Goal: Task Accomplishment & Management: Use online tool/utility

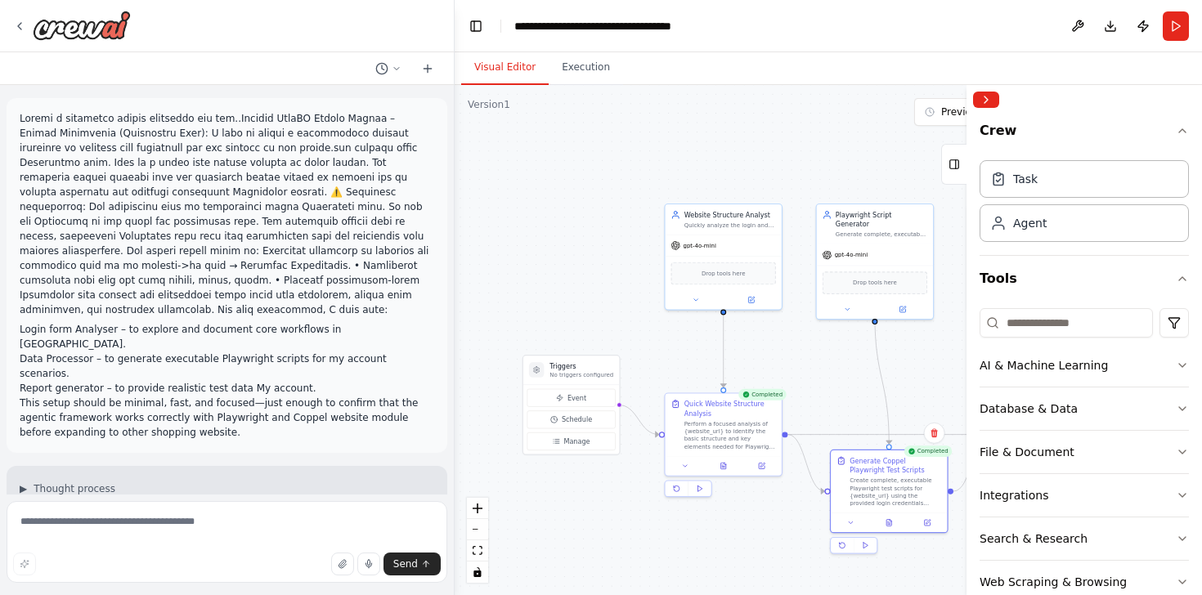
scroll to position [2764, 0]
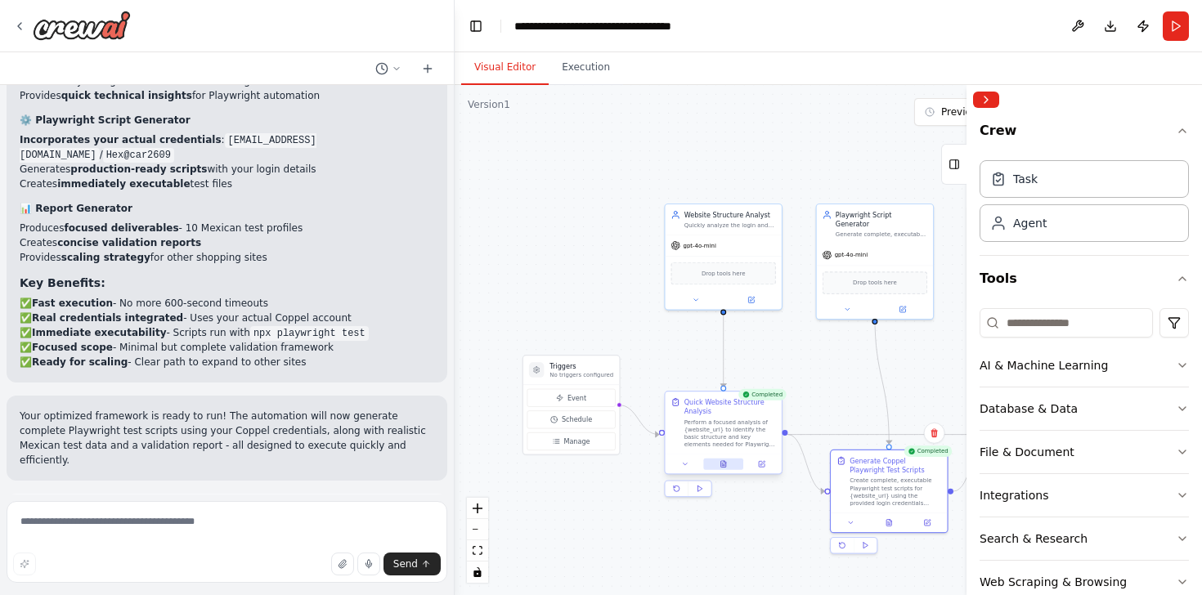
click at [727, 464] on button at bounding box center [723, 464] width 40 height 11
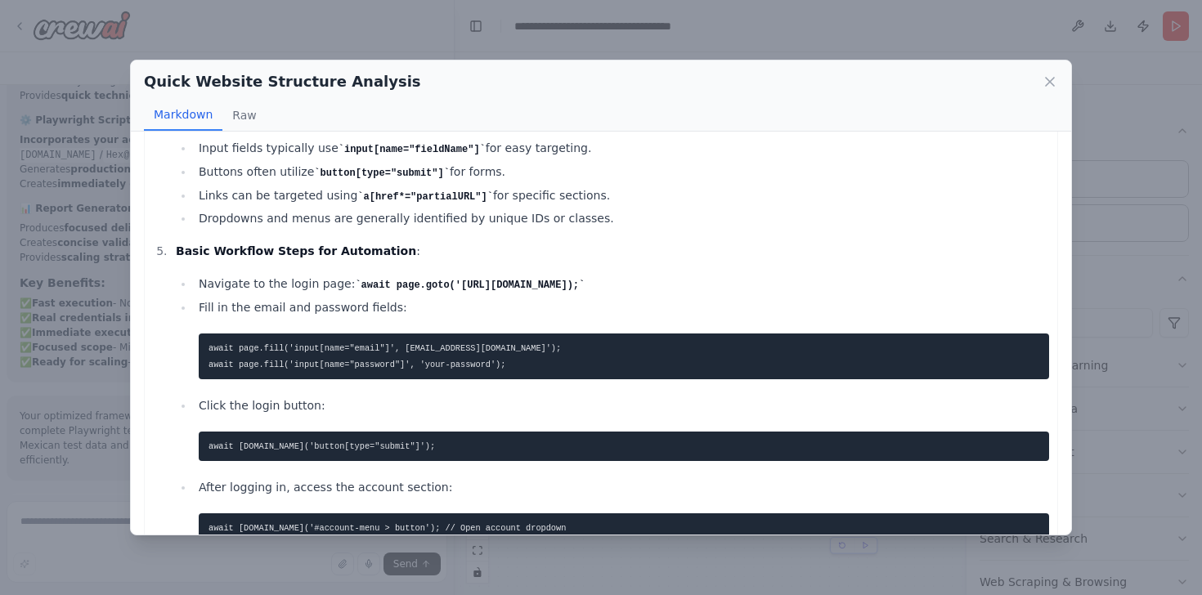
scroll to position [700, 0]
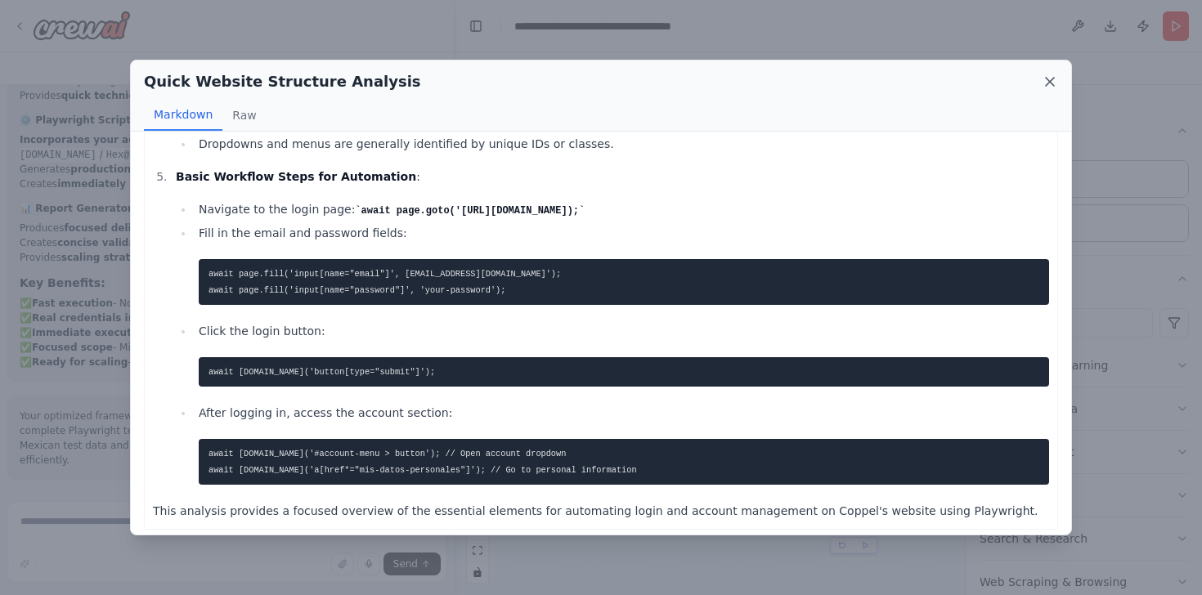
click at [1050, 87] on icon at bounding box center [1050, 82] width 16 height 16
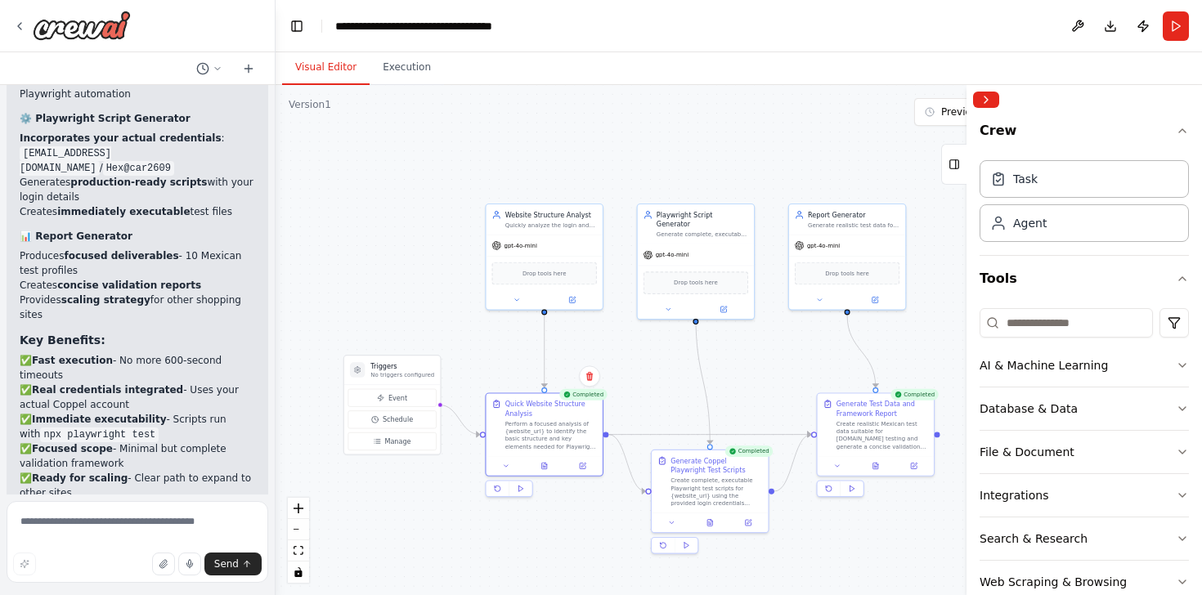
scroll to position [3910, 0]
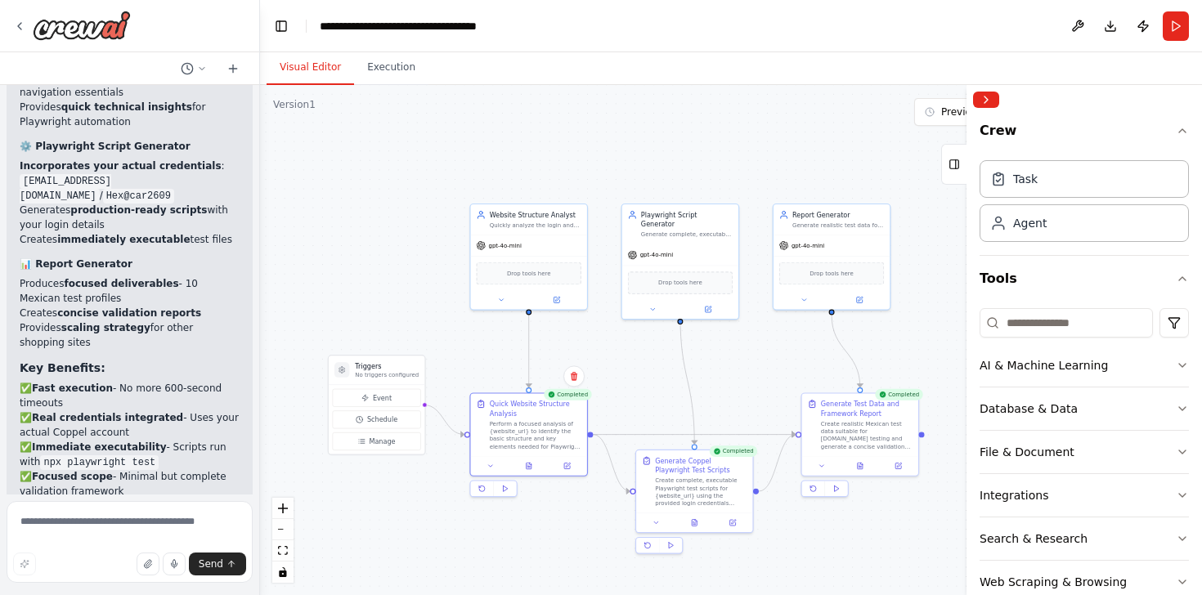
drag, startPoint x: 454, startPoint y: 232, endPoint x: 260, endPoint y: 317, distance: 211.6
click at [260, 317] on div "Login form Analyser – to explore and document core workflows in Coppel. Data Pr…" at bounding box center [601, 297] width 1202 height 595
click at [864, 469] on button at bounding box center [860, 464] width 40 height 11
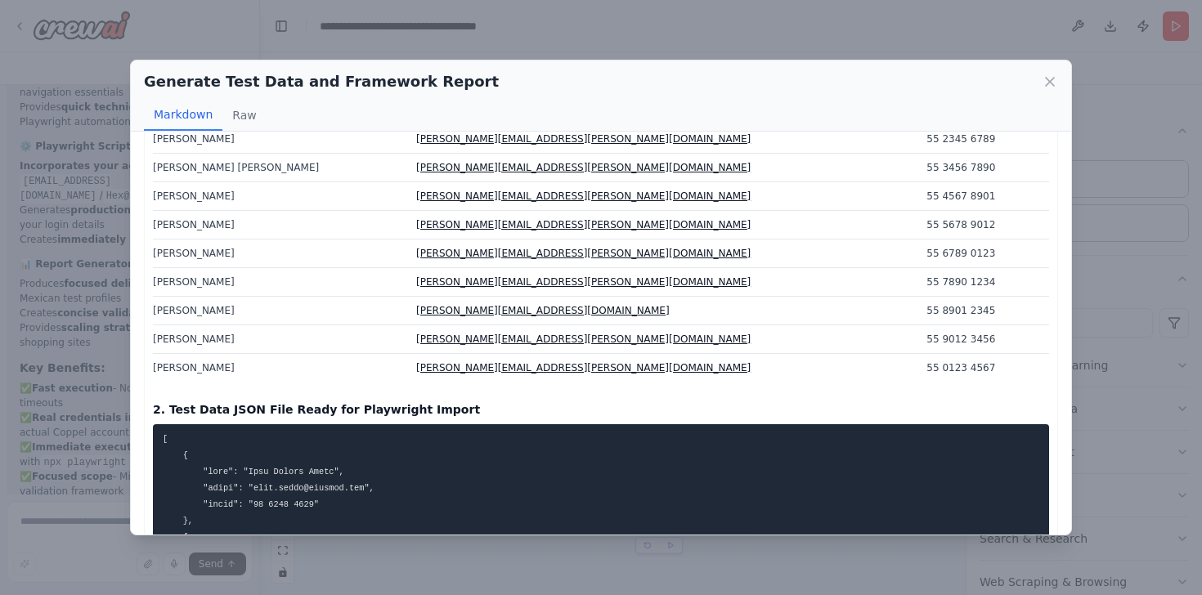
scroll to position [0, 0]
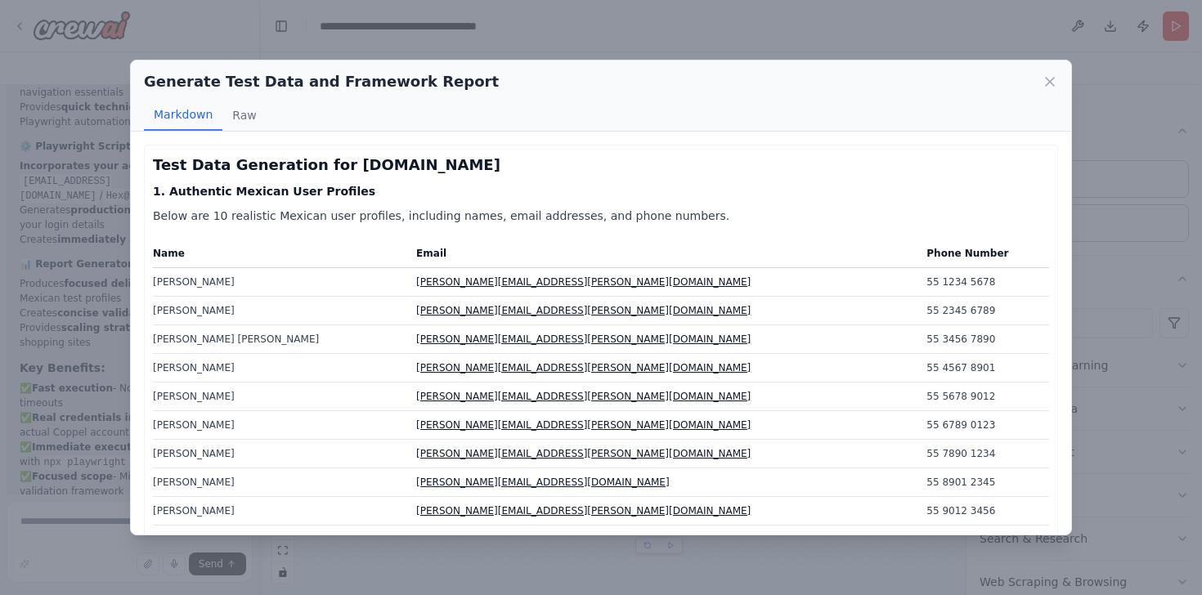
click at [263, 125] on div "Markdown Raw" at bounding box center [601, 115] width 914 height 31
click at [242, 113] on button "Raw" at bounding box center [243, 115] width 43 height 31
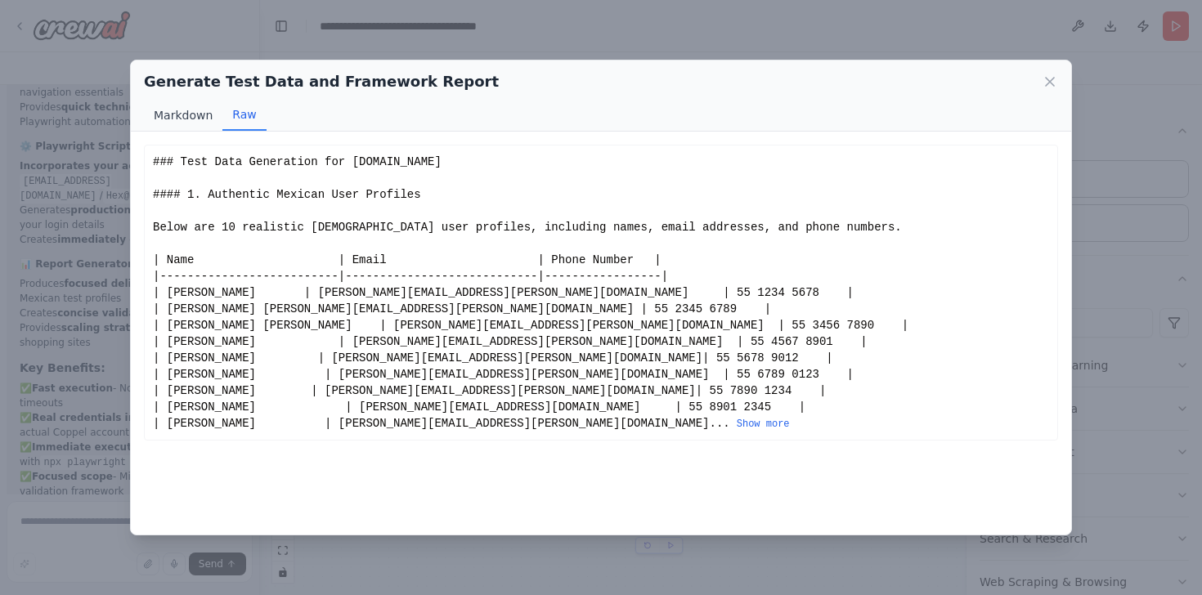
click at [195, 119] on button "Markdown" at bounding box center [183, 115] width 79 height 31
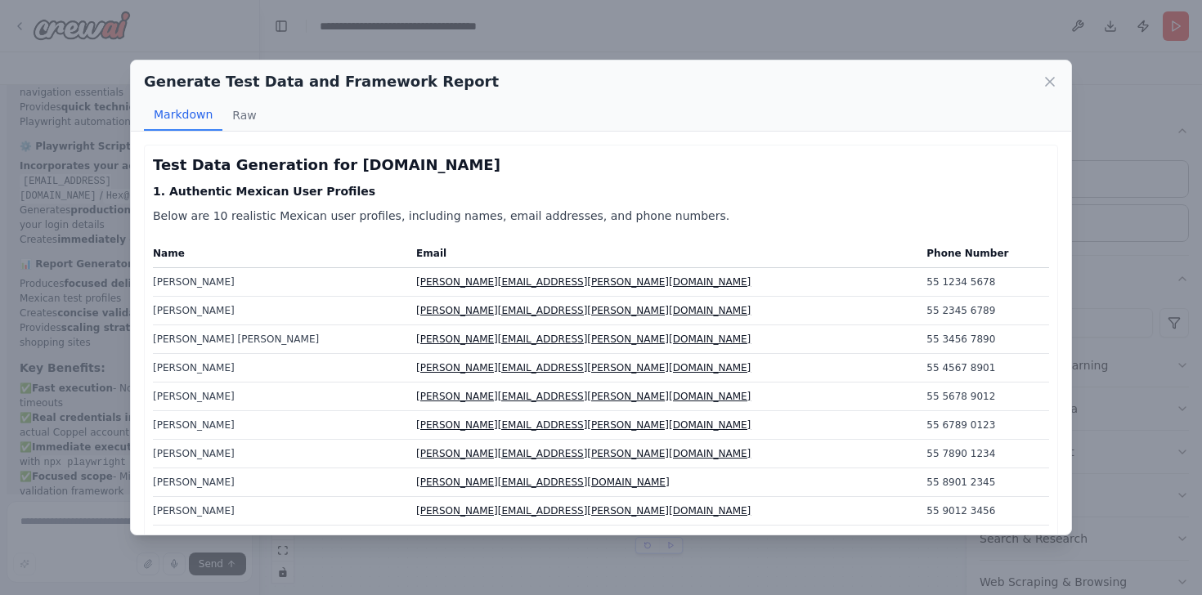
click at [1053, 93] on div "Generate Test Data and Framework Report Markdown Raw" at bounding box center [601, 96] width 940 height 71
click at [1051, 82] on icon at bounding box center [1050, 82] width 16 height 16
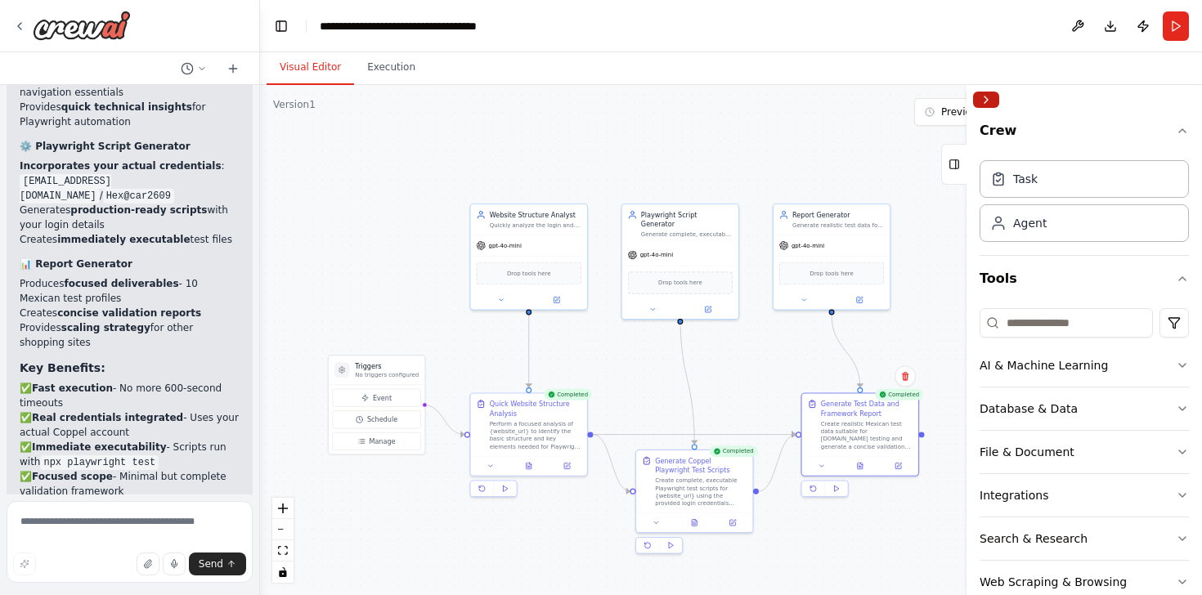
click at [992, 105] on button "Collapse right sidebar" at bounding box center [986, 100] width 26 height 16
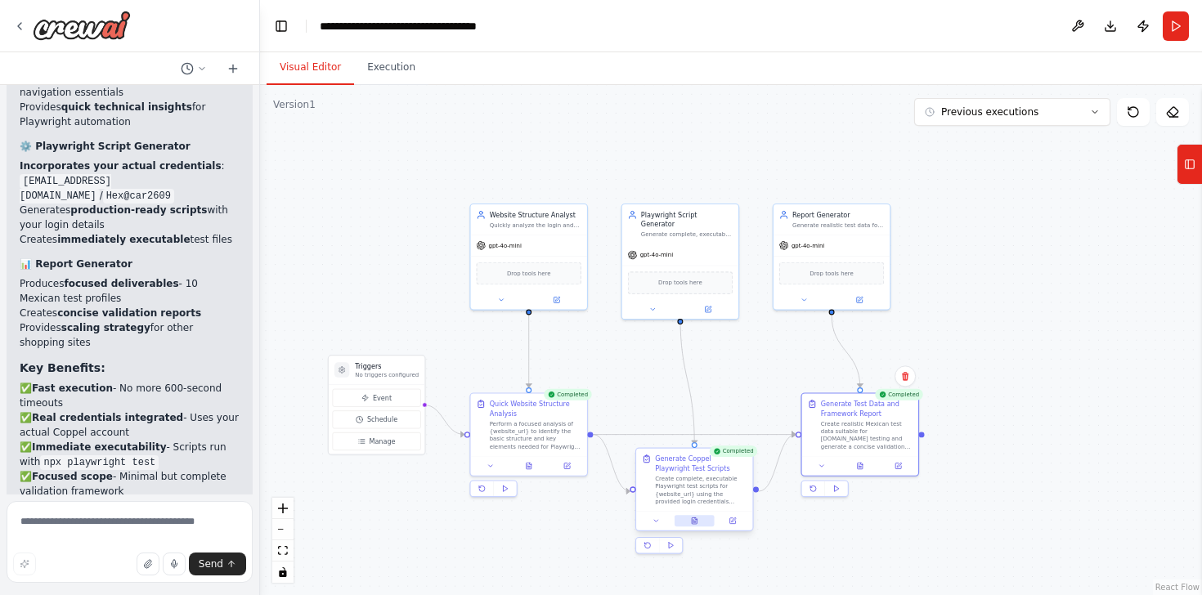
click at [703, 516] on button at bounding box center [695, 520] width 40 height 11
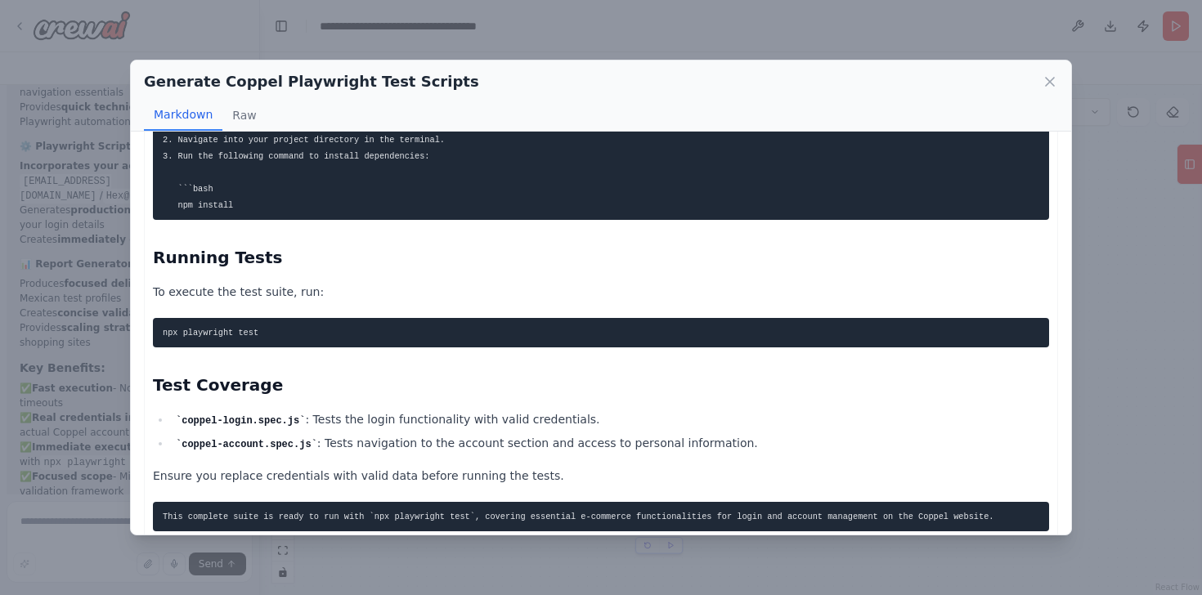
scroll to position [1753, 0]
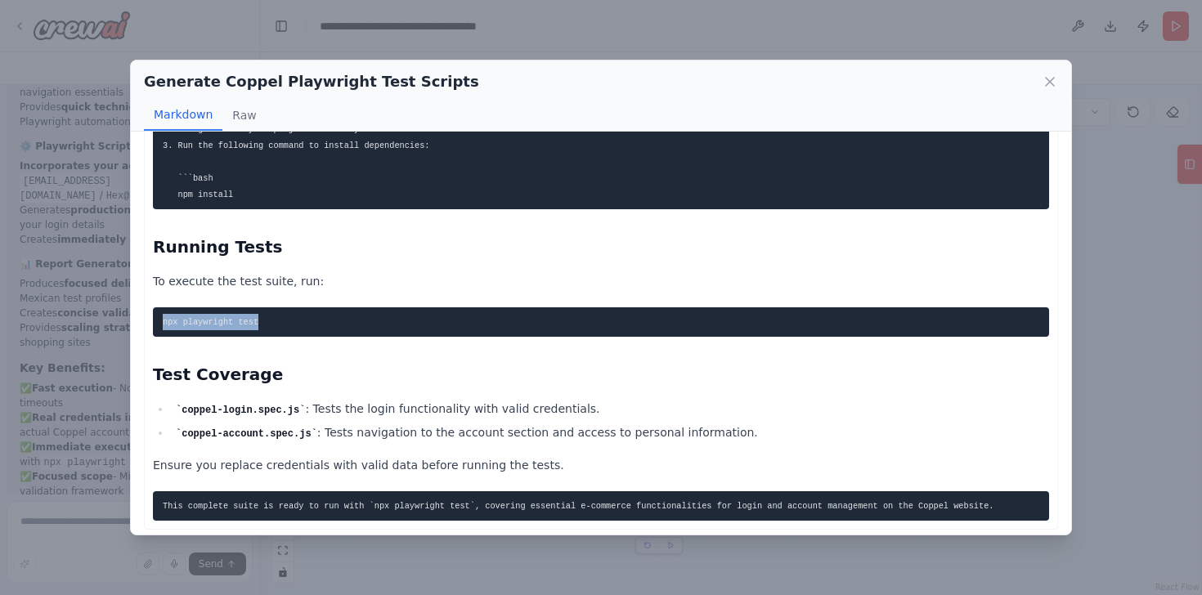
drag, startPoint x: 325, startPoint y: 296, endPoint x: 163, endPoint y: 298, distance: 161.9
click at [163, 307] on pre "npx playwright test" at bounding box center [601, 321] width 896 height 29
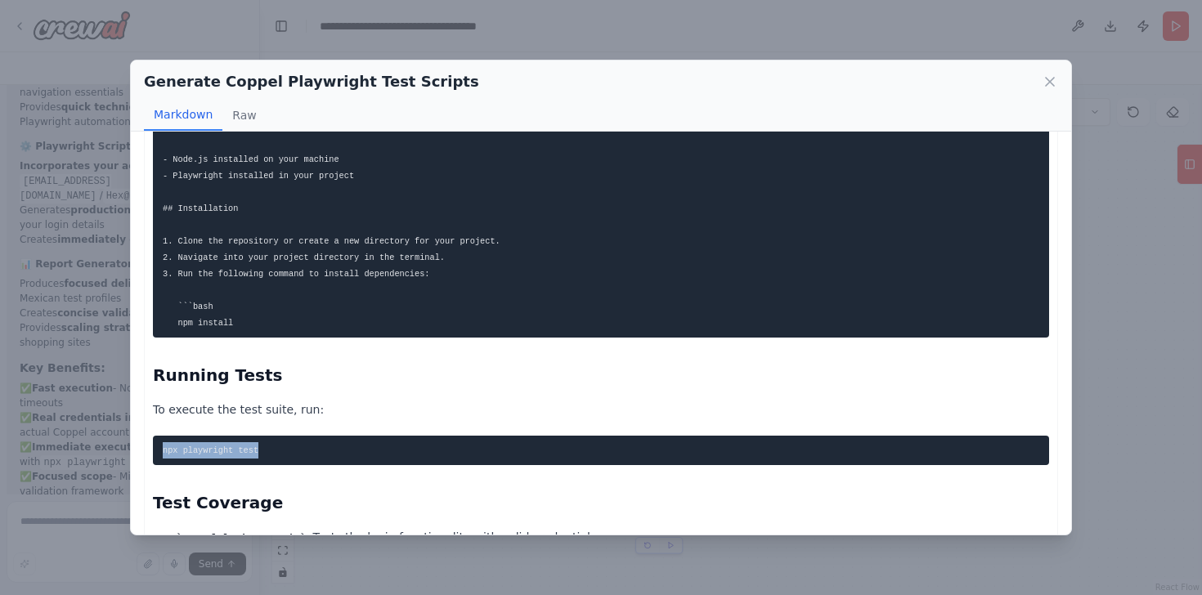
scroll to position [1619, 0]
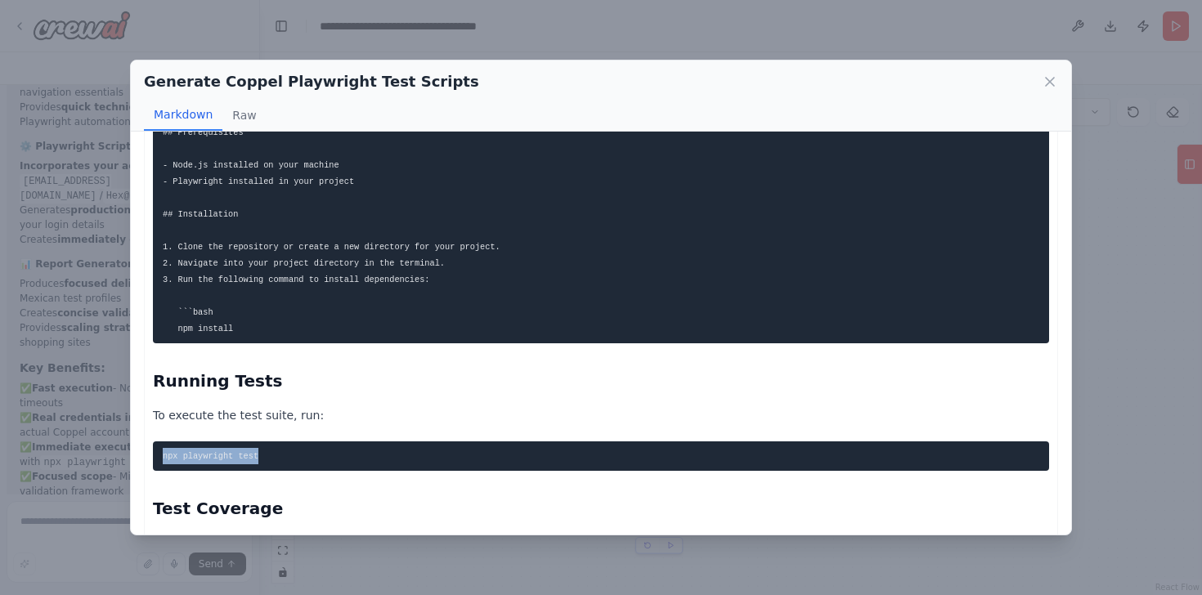
click at [352, 442] on pre "npx playwright test" at bounding box center [601, 456] width 896 height 29
click at [1052, 88] on icon at bounding box center [1050, 82] width 16 height 16
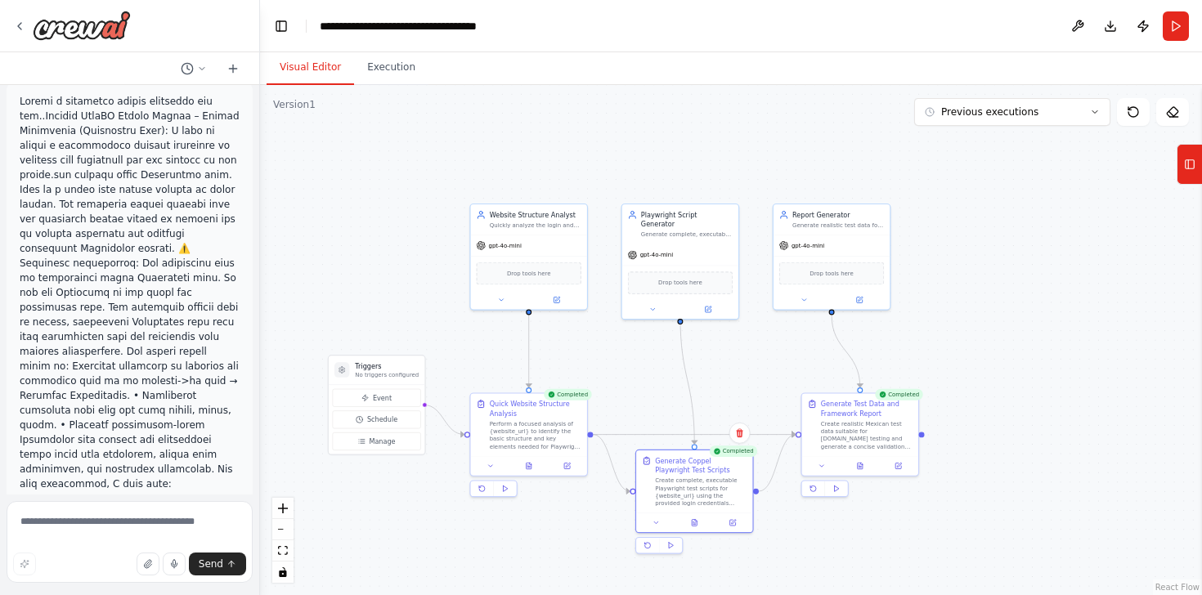
scroll to position [0, 0]
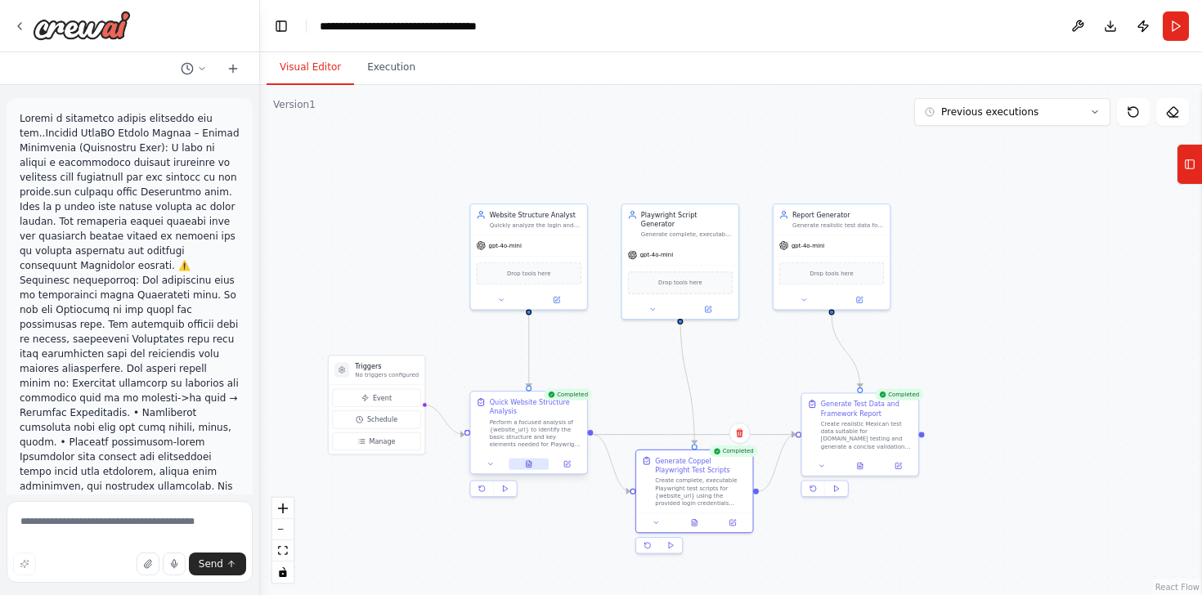
click at [519, 461] on button at bounding box center [529, 464] width 40 height 11
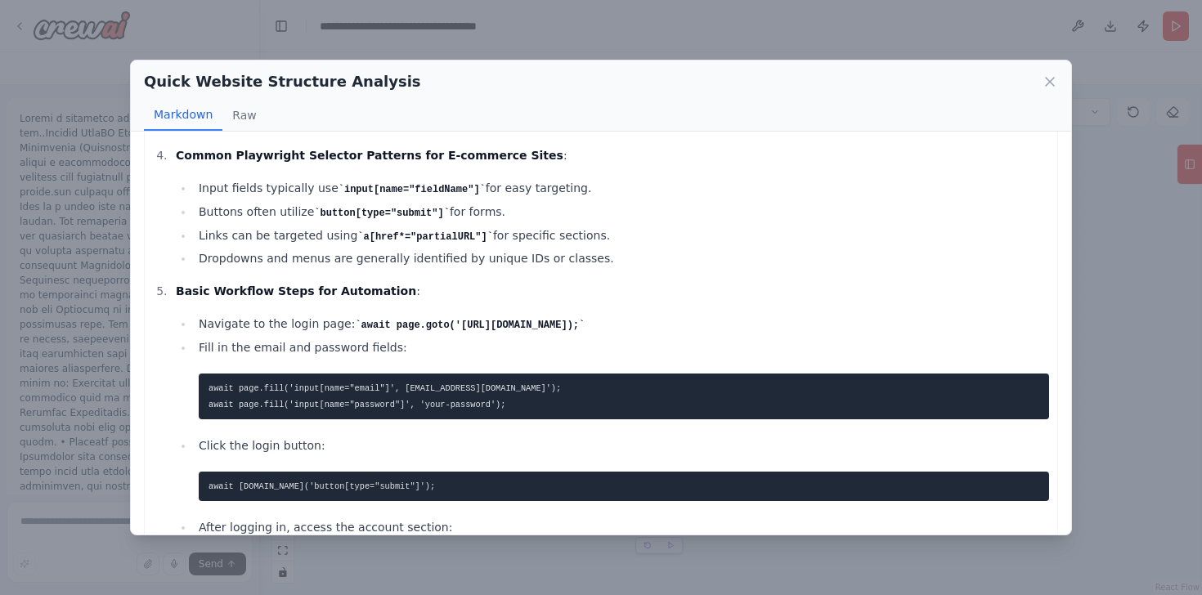
scroll to position [700, 0]
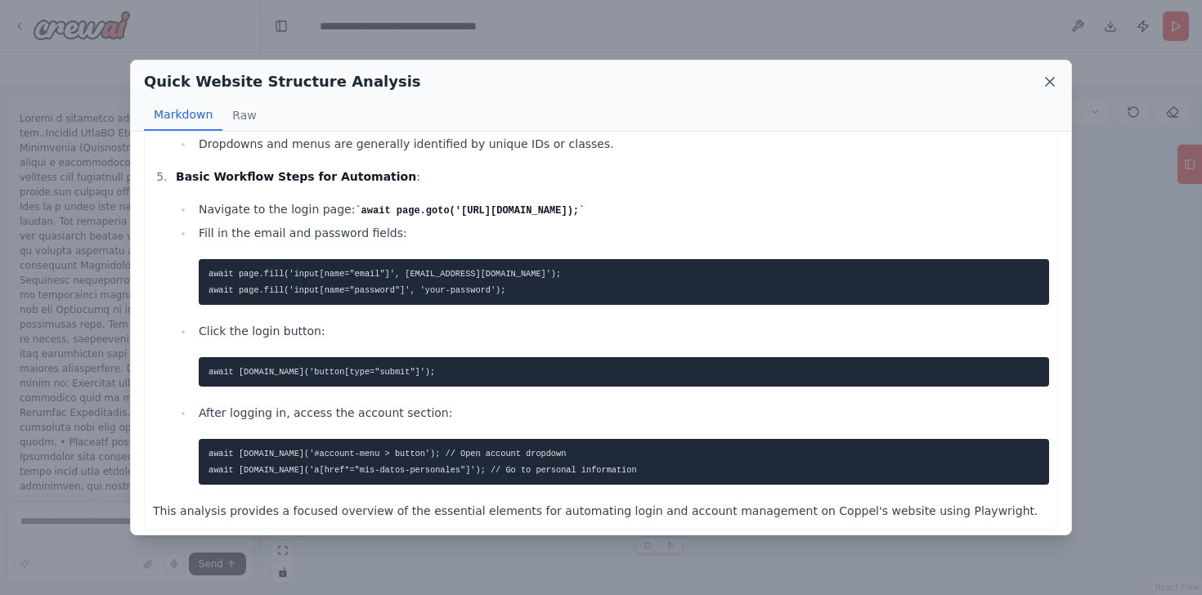
click at [1049, 81] on icon at bounding box center [1050, 82] width 8 height 8
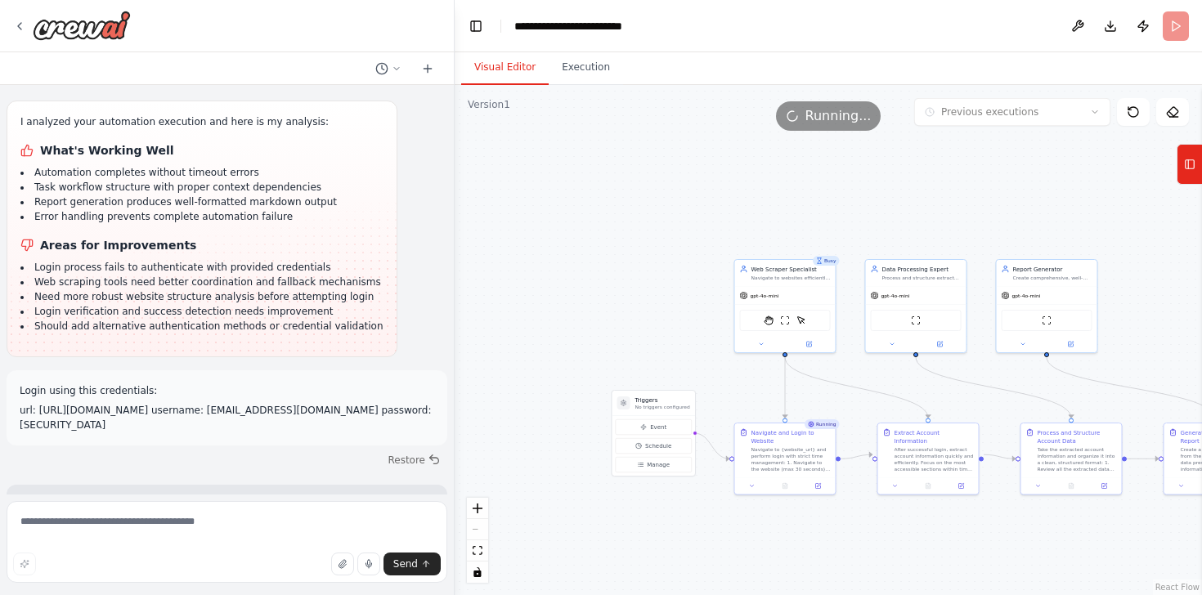
scroll to position [13133, 0]
drag, startPoint x: 195, startPoint y: 427, endPoint x: 79, endPoint y: 428, distance: 115.3
click at [79, 546] on li "Username: [EMAIL_ADDRESS][DOMAIN_NAME]" at bounding box center [227, 553] width 415 height 15
copy li "[EMAIL_ADDRESS][DOMAIN_NAME]"
drag, startPoint x: 149, startPoint y: 429, endPoint x: 74, endPoint y: 429, distance: 74.4
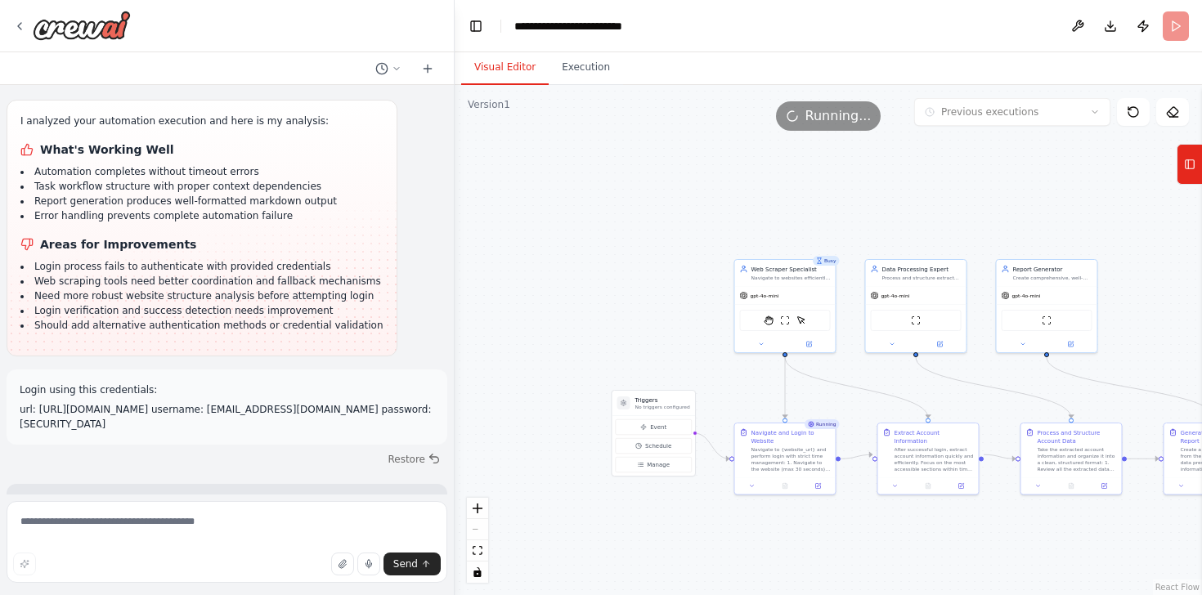
click at [74, 546] on li "Username: [EMAIL_ADDRESS][DOMAIN_NAME]" at bounding box center [227, 553] width 415 height 15
click at [132, 561] on li "Password: Hex@car2609" at bounding box center [227, 568] width 415 height 15
drag, startPoint x: 145, startPoint y: 440, endPoint x: 76, endPoint y: 444, distance: 68.8
click at [76, 561] on li "Password: Hex@car2609" at bounding box center [227, 568] width 415 height 15
copy li "Hex@car2609"
